Goal: Transaction & Acquisition: Purchase product/service

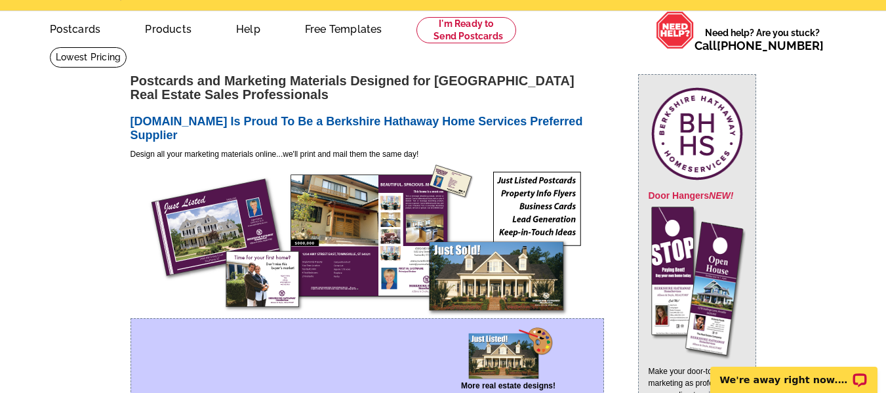
scroll to position [33, 0]
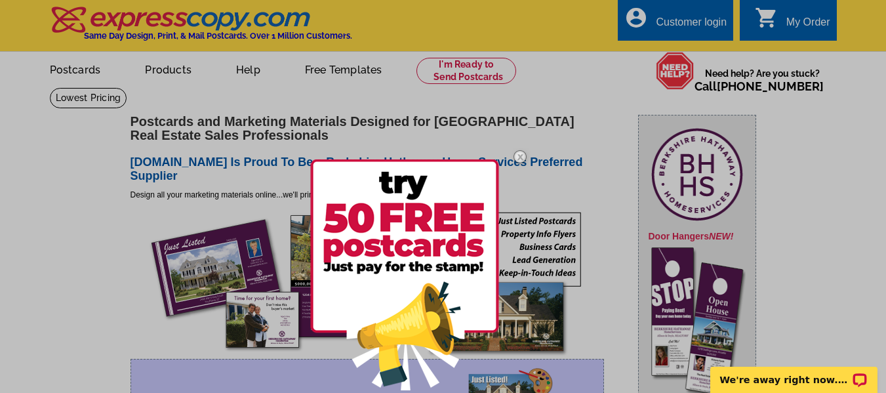
click at [346, 71] on div at bounding box center [443, 196] width 886 height 393
click at [518, 158] on img at bounding box center [520, 157] width 38 height 38
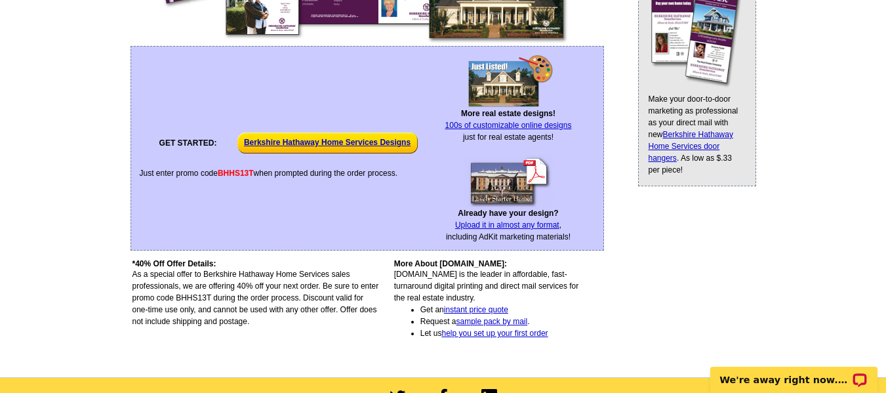
scroll to position [312, 0]
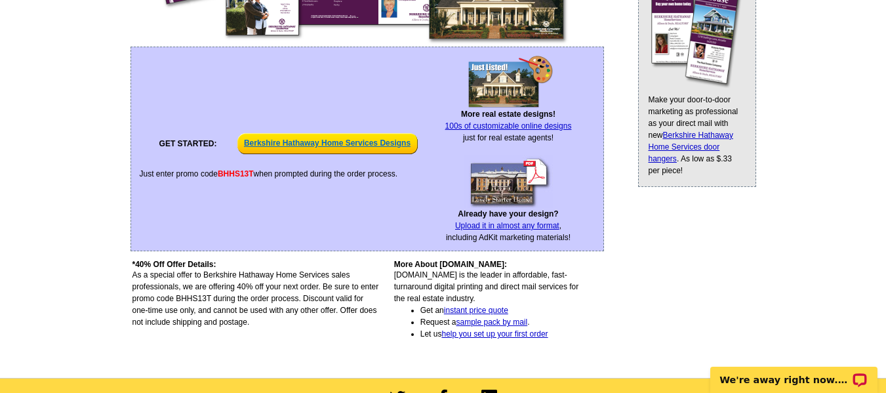
click at [307, 144] on p "Berkshire Hathaway Home Services Designs" at bounding box center [327, 143] width 180 height 29
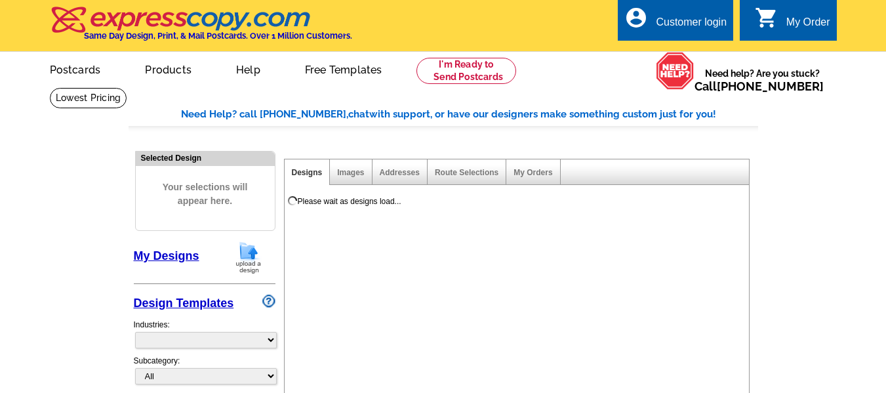
select select "785"
select select "1107"
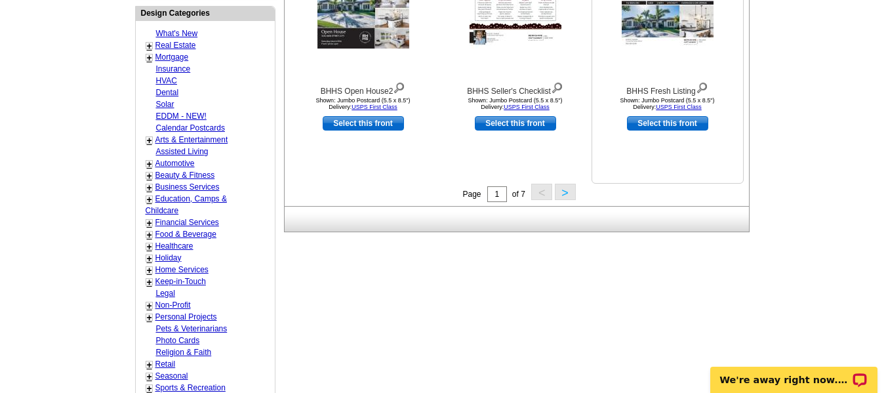
scroll to position [531, 0]
click at [563, 189] on button ">" at bounding box center [565, 191] width 21 height 16
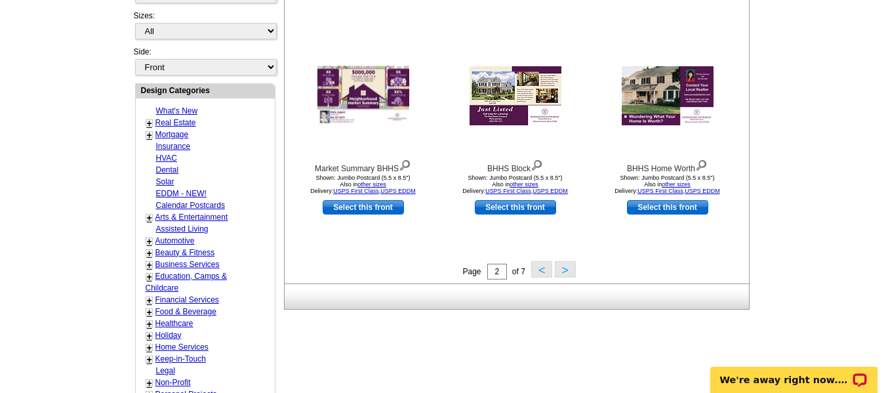
scroll to position [454, 0]
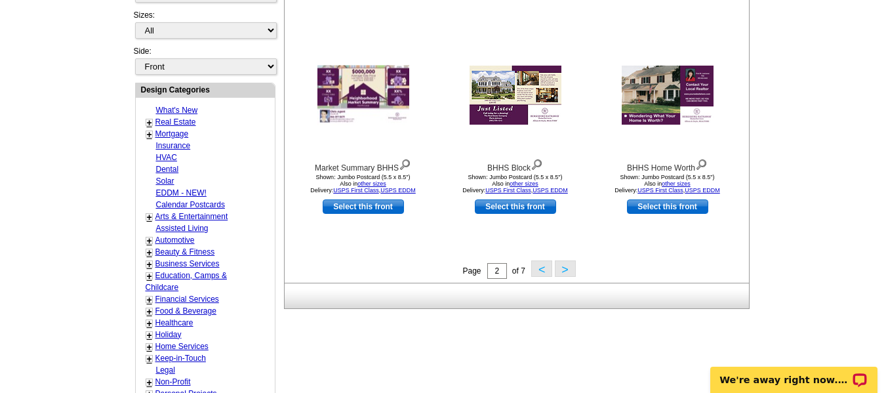
click at [563, 266] on button ">" at bounding box center [565, 268] width 21 height 16
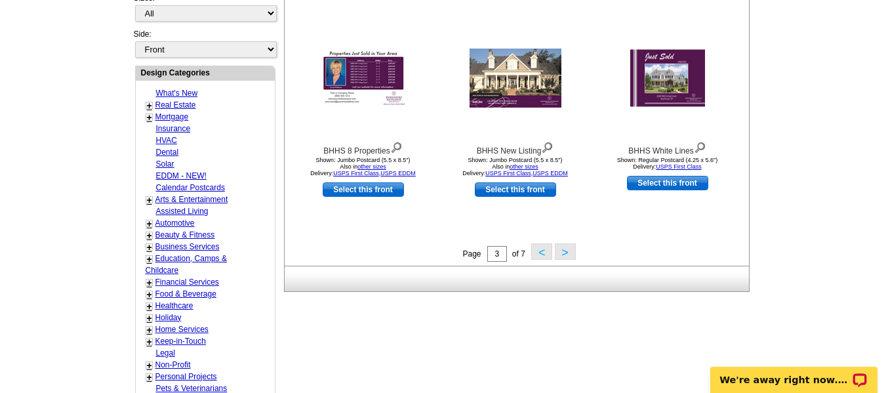
scroll to position [476, 0]
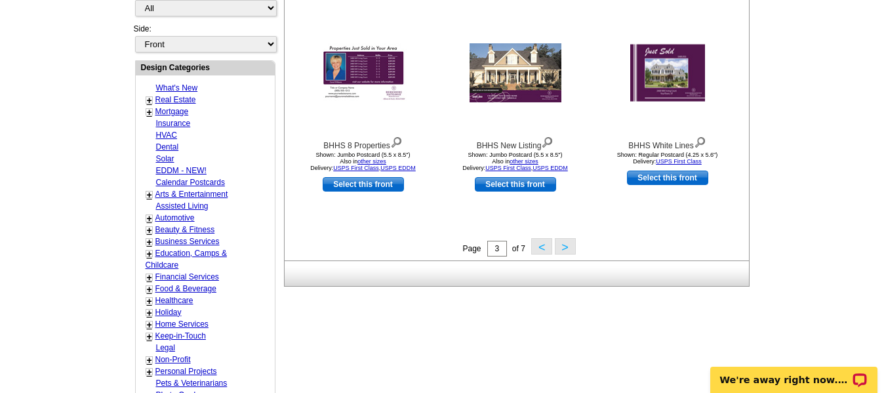
click at [564, 248] on button ">" at bounding box center [565, 246] width 21 height 16
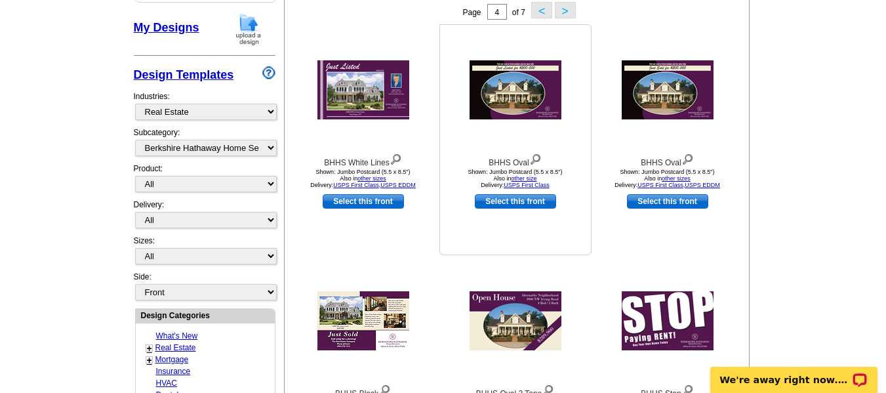
scroll to position [222, 0]
